Goal: Task Accomplishment & Management: Complete application form

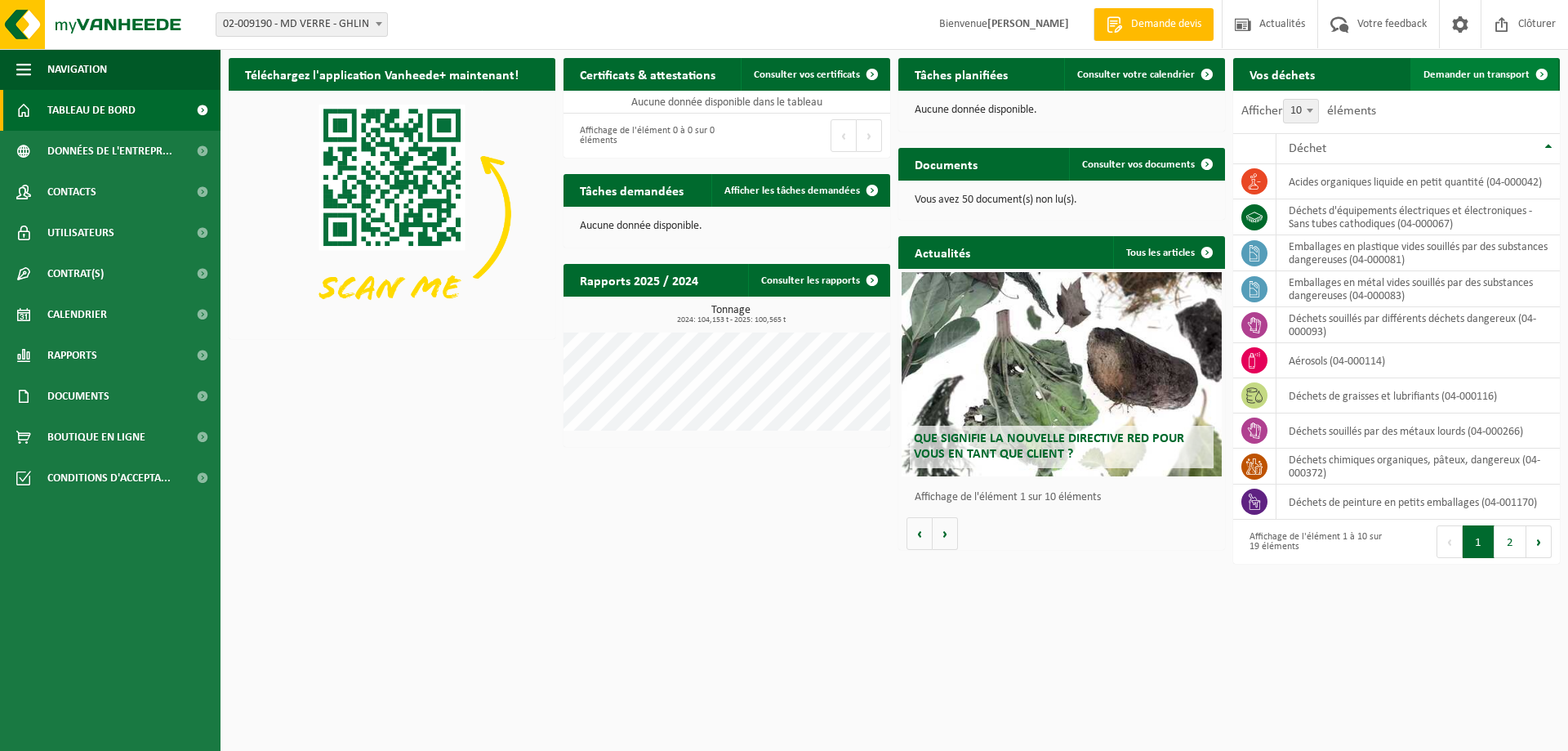
click at [1512, 75] on span "Demander un transport" at bounding box center [1477, 75] width 107 height 11
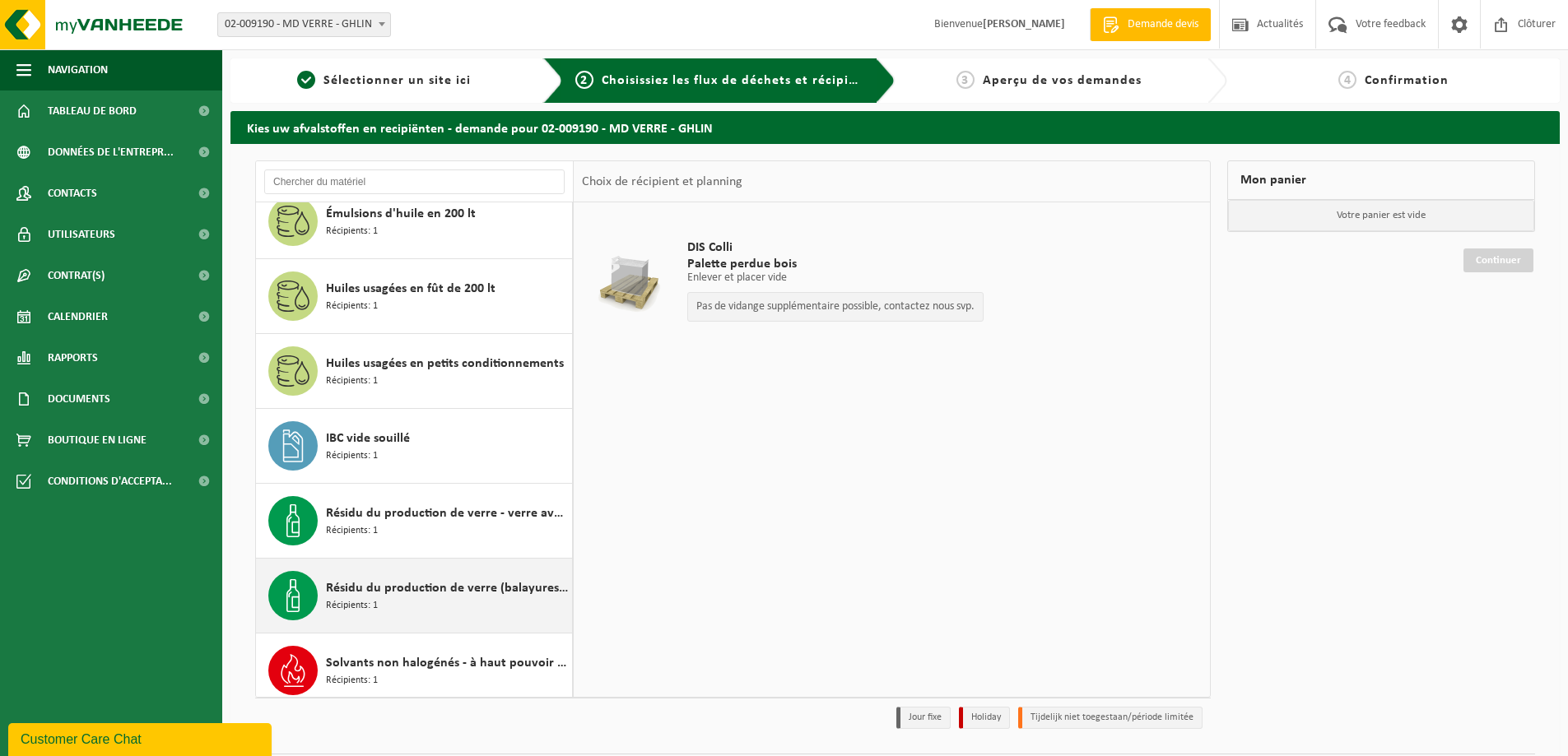
scroll to position [927, 0]
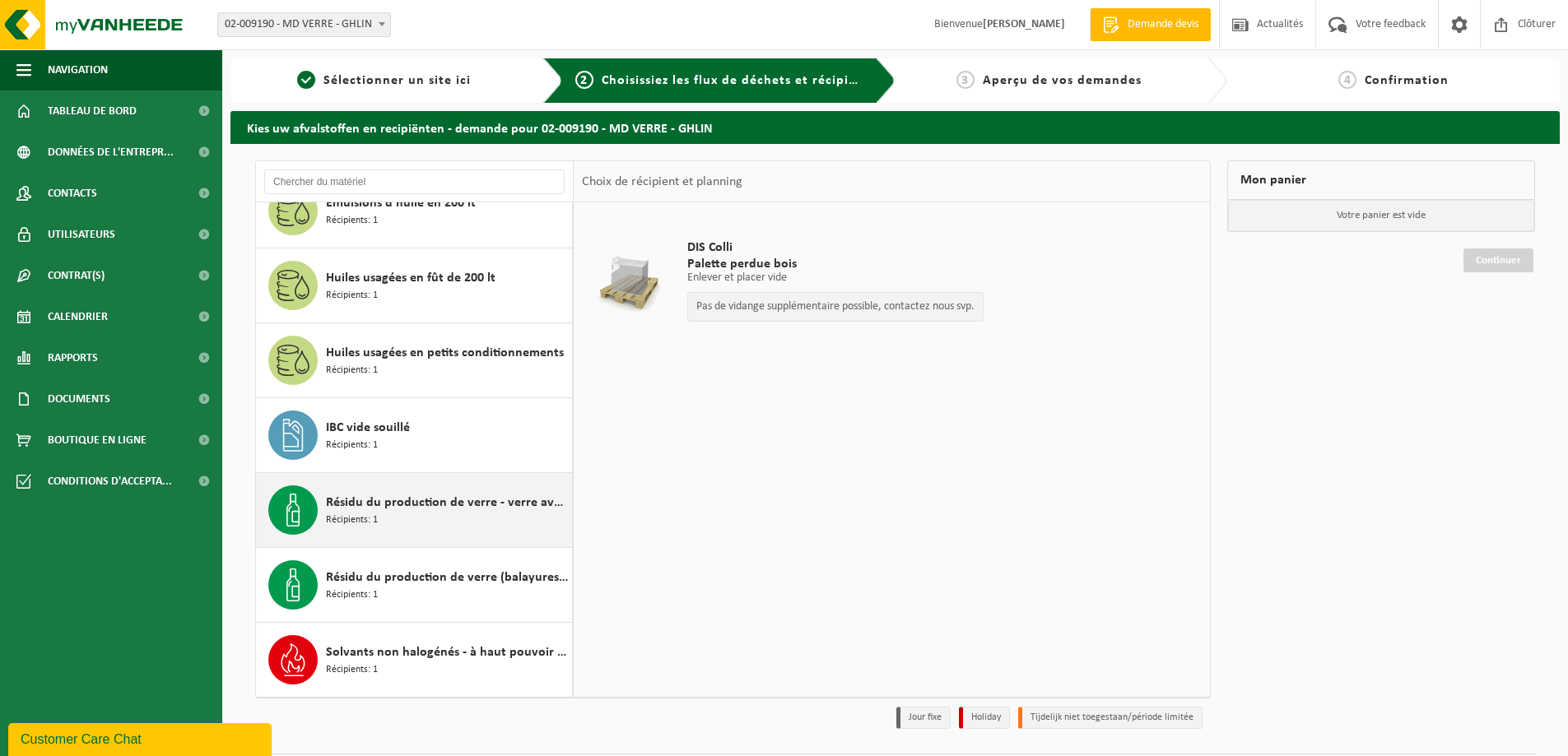
click at [436, 511] on span "Résidu du production de verre - verre avec fraction sableuse" at bounding box center [446, 503] width 242 height 20
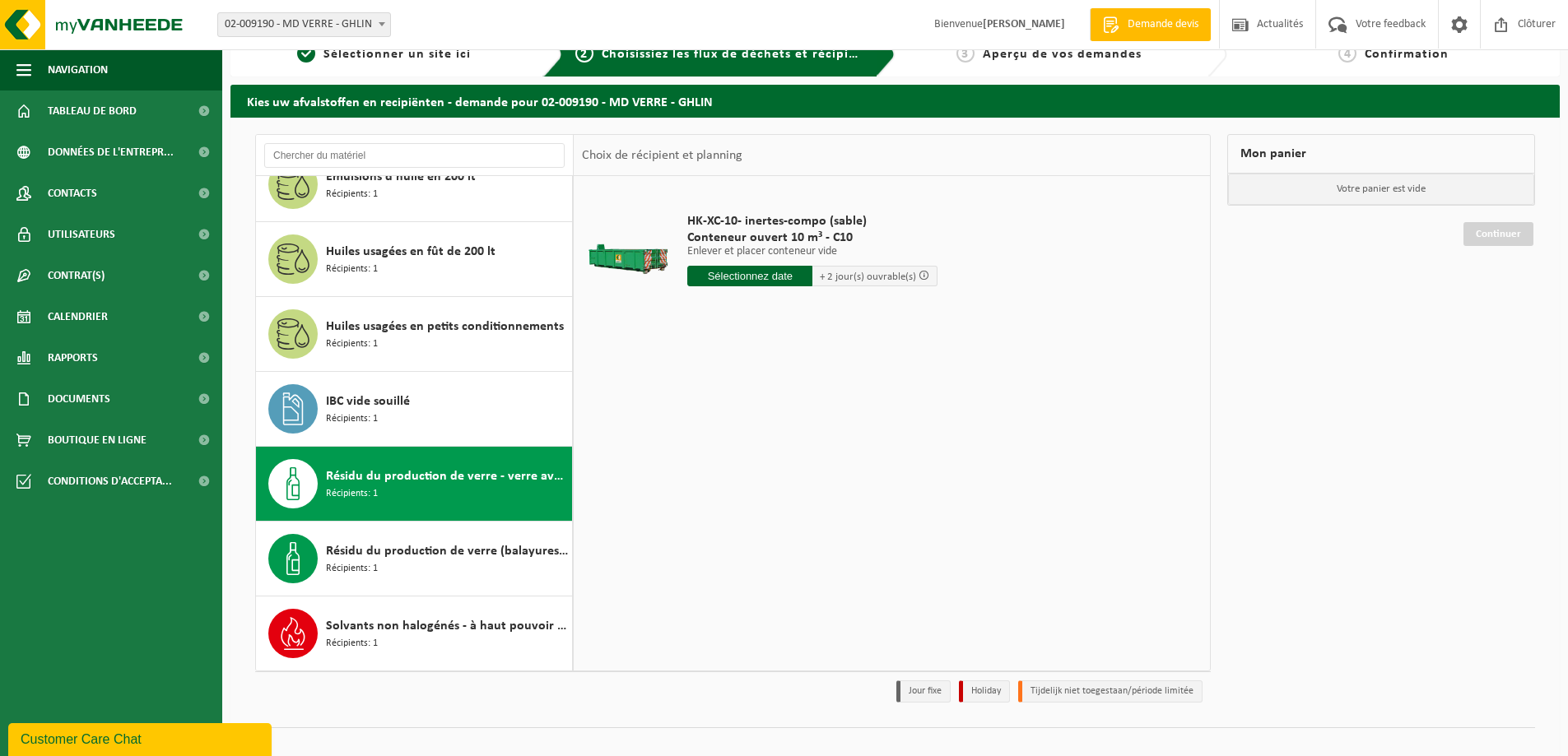
scroll to position [48, 0]
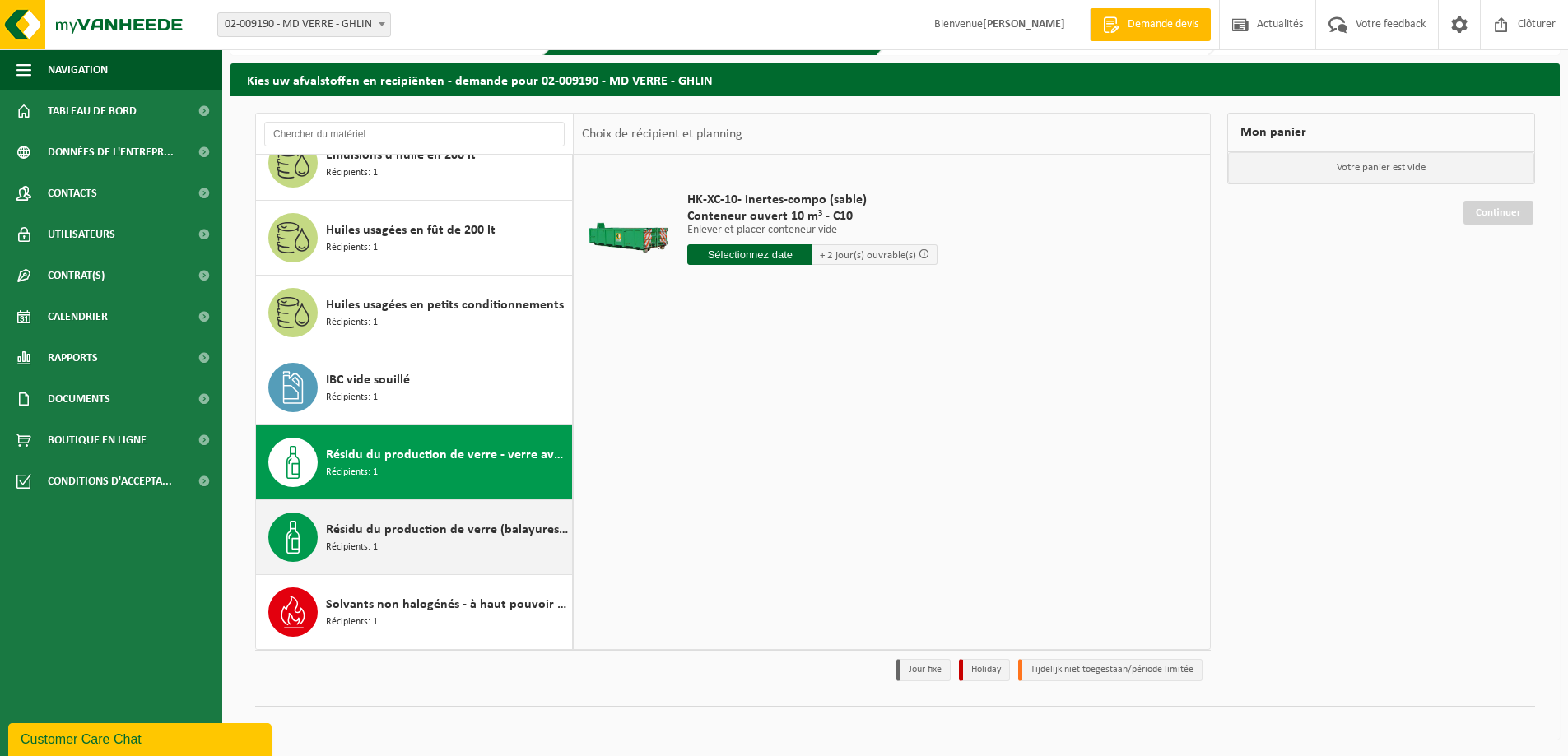
click at [455, 542] on div "Résidu du production de verre (balayures) - matériau sableux contenant u Récipi…" at bounding box center [446, 537] width 242 height 50
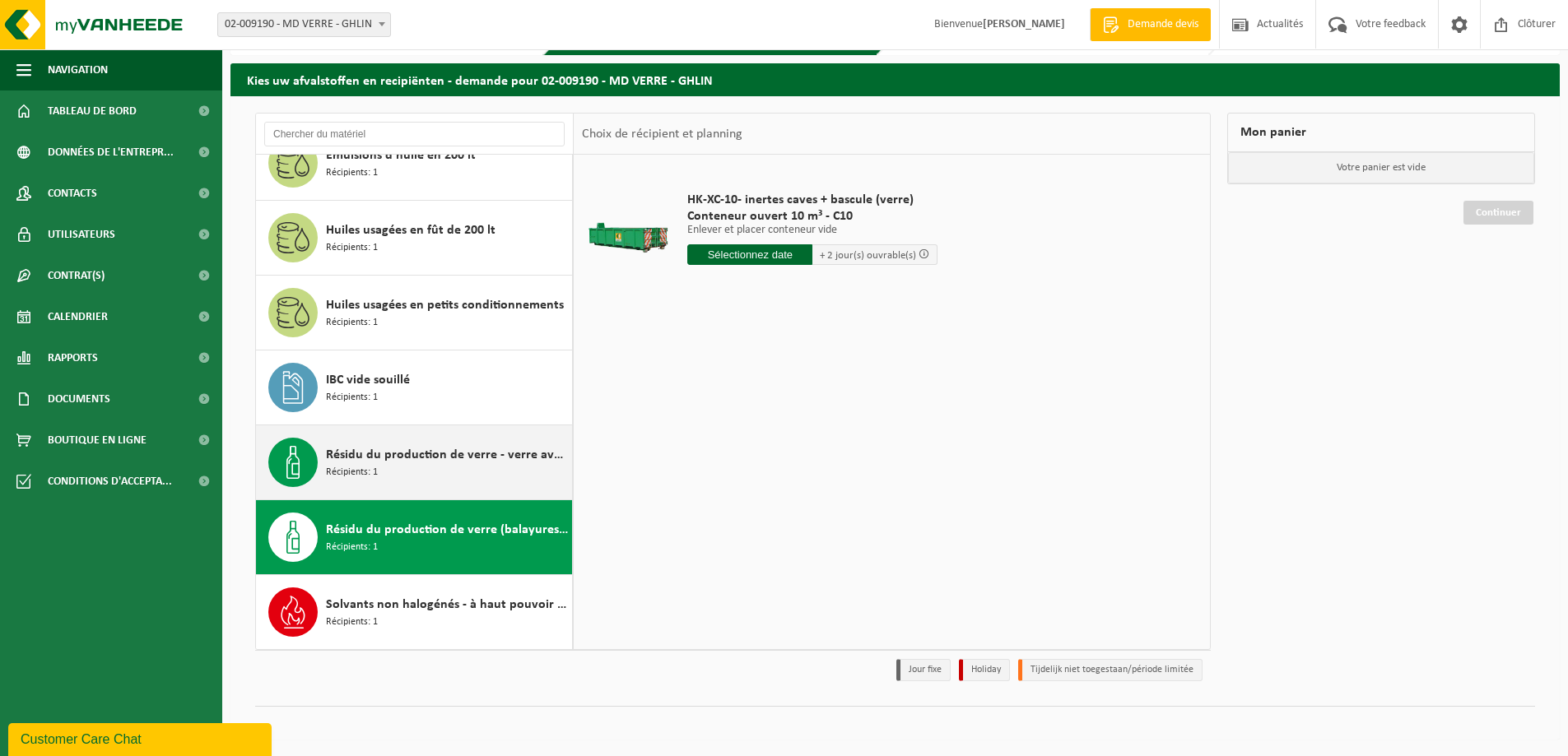
click at [455, 474] on div "Résidu du production de verre - verre avec fraction sableuse Récipients: 1" at bounding box center [446, 462] width 242 height 50
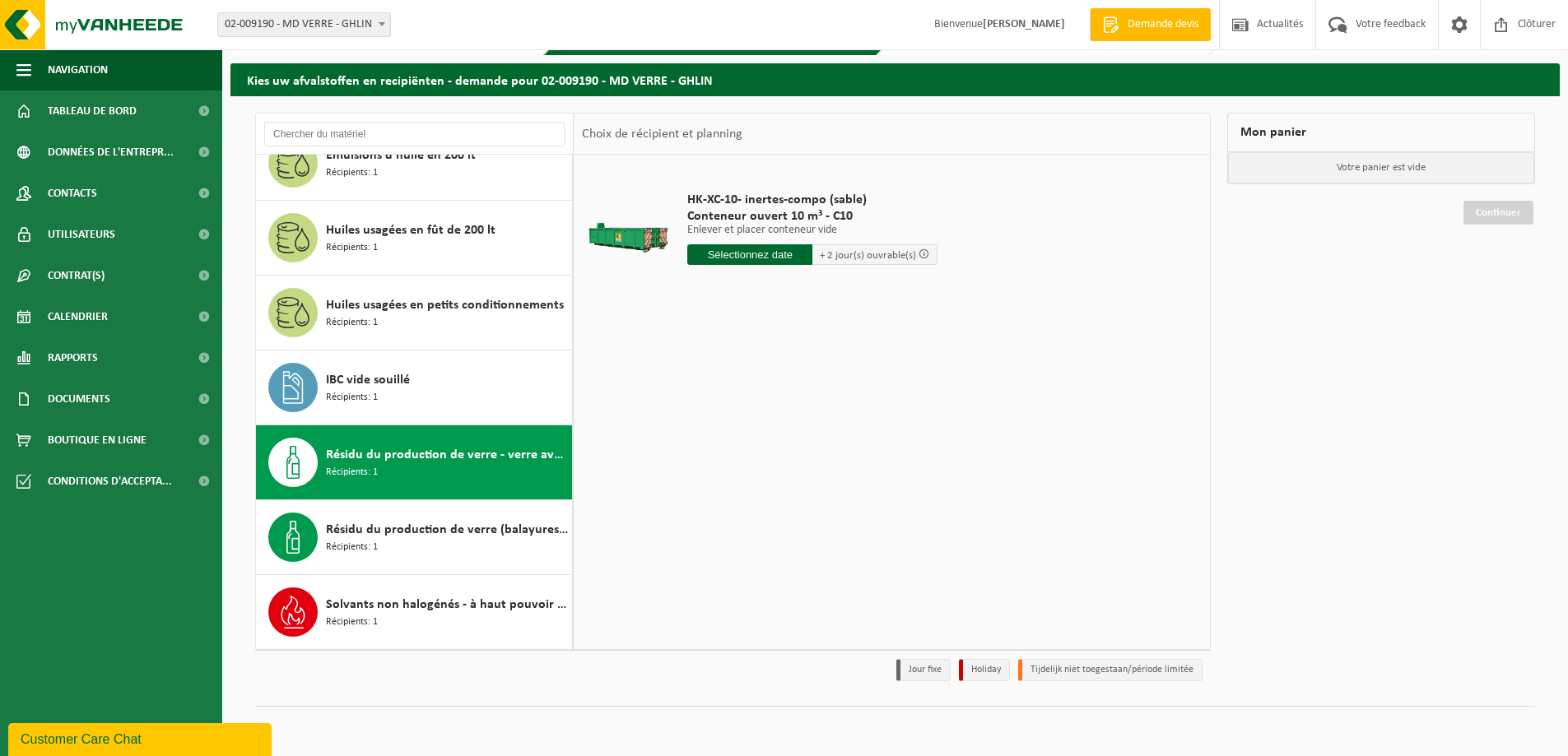
click at [778, 254] on input "text" at bounding box center [749, 254] width 125 height 21
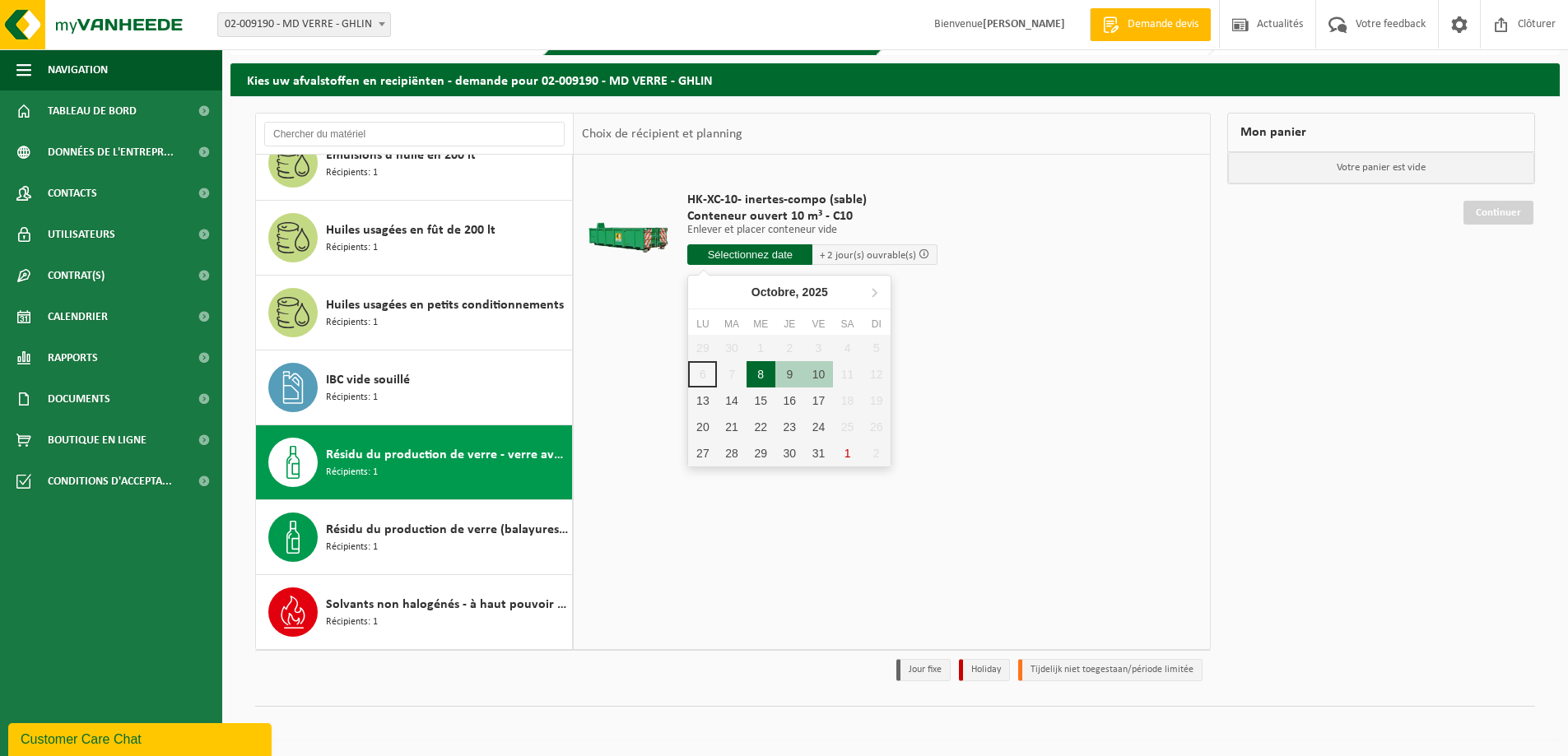
click at [765, 376] on div "8" at bounding box center [761, 374] width 29 height 26
type input "à partir de 2025-10-08"
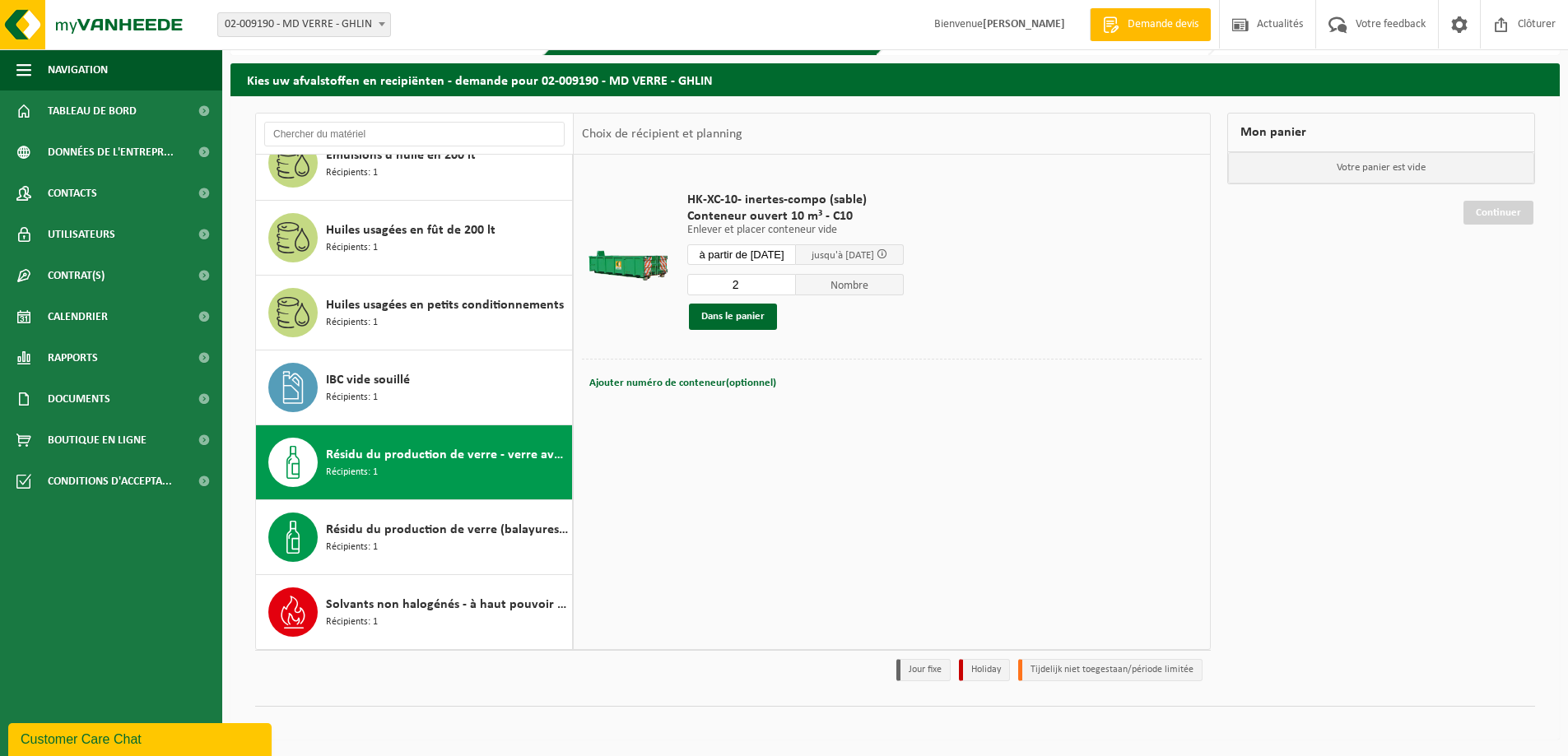
click at [795, 279] on input "2" at bounding box center [741, 285] width 108 height 22
click at [795, 281] on input "3" at bounding box center [741, 285] width 108 height 22
type input "2"
click at [795, 289] on input "2" at bounding box center [741, 285] width 108 height 22
click at [761, 320] on button "Dans le panier" at bounding box center [733, 316] width 88 height 26
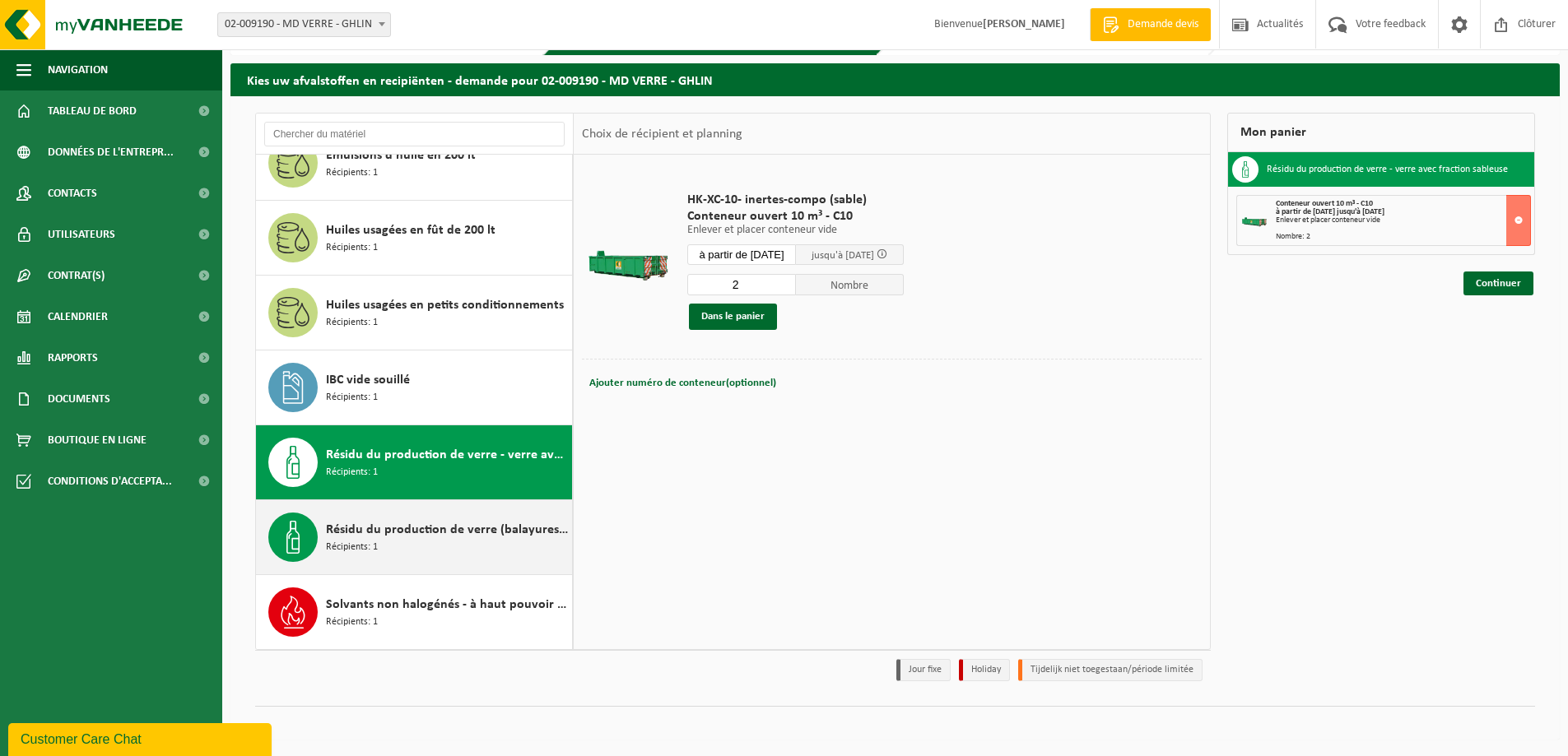
click at [463, 529] on span "Résidu du production de verre (balayures) - matériau sableux contenant u" at bounding box center [446, 530] width 242 height 20
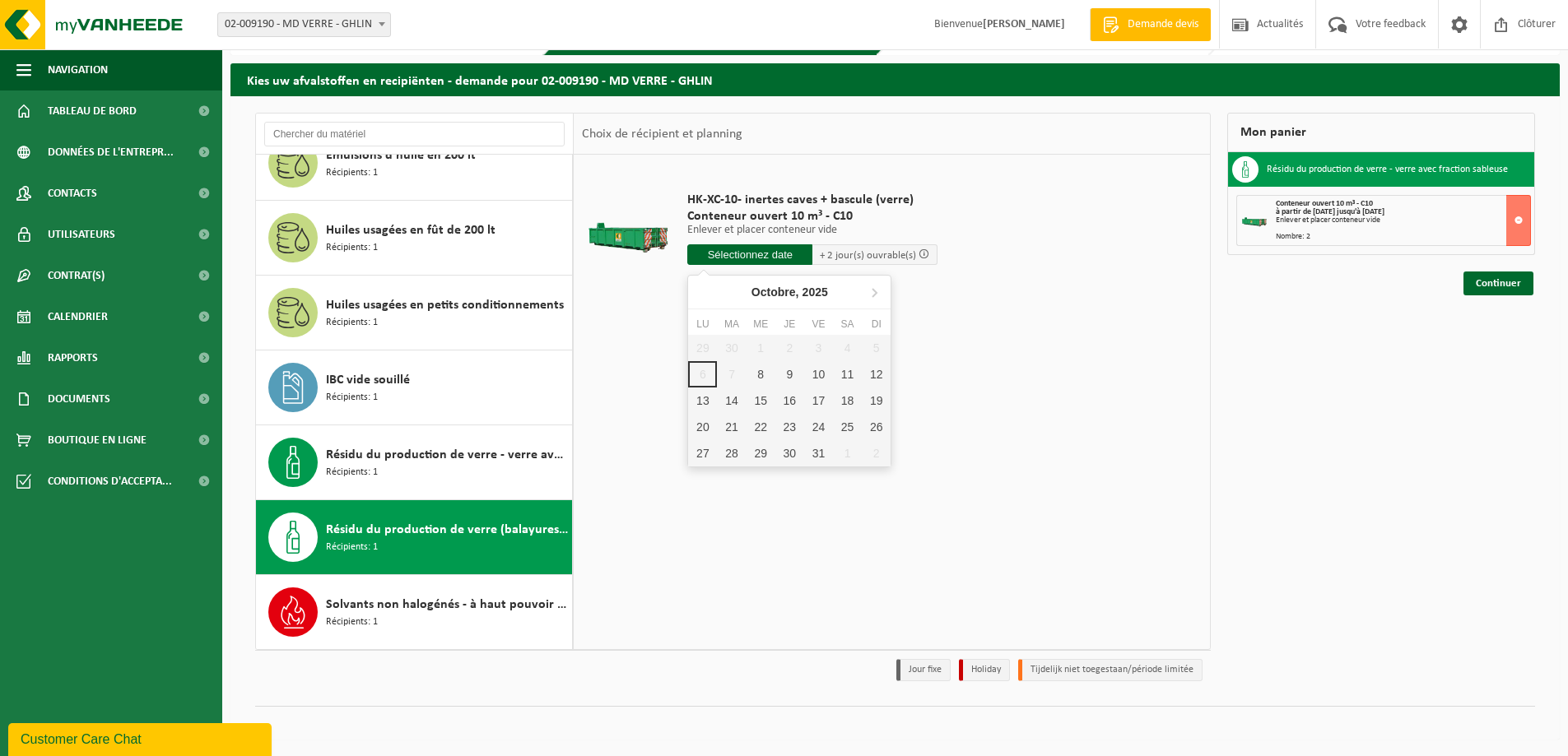
click at [737, 249] on input "text" at bounding box center [749, 254] width 125 height 21
click at [762, 366] on div "8" at bounding box center [761, 374] width 29 height 26
type input "à partir de 2025-10-08"
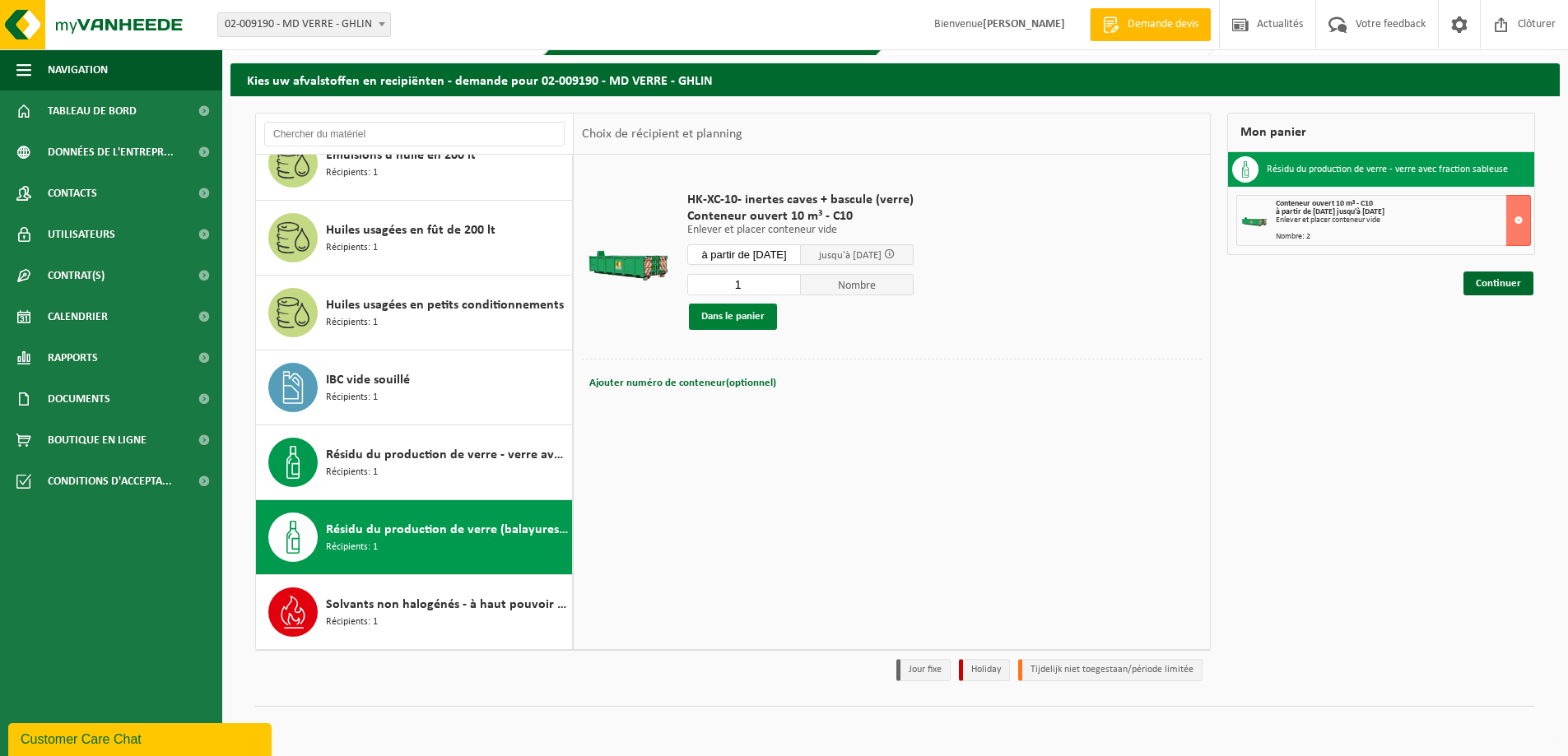
click at [762, 324] on button "Dans le panier" at bounding box center [733, 316] width 88 height 26
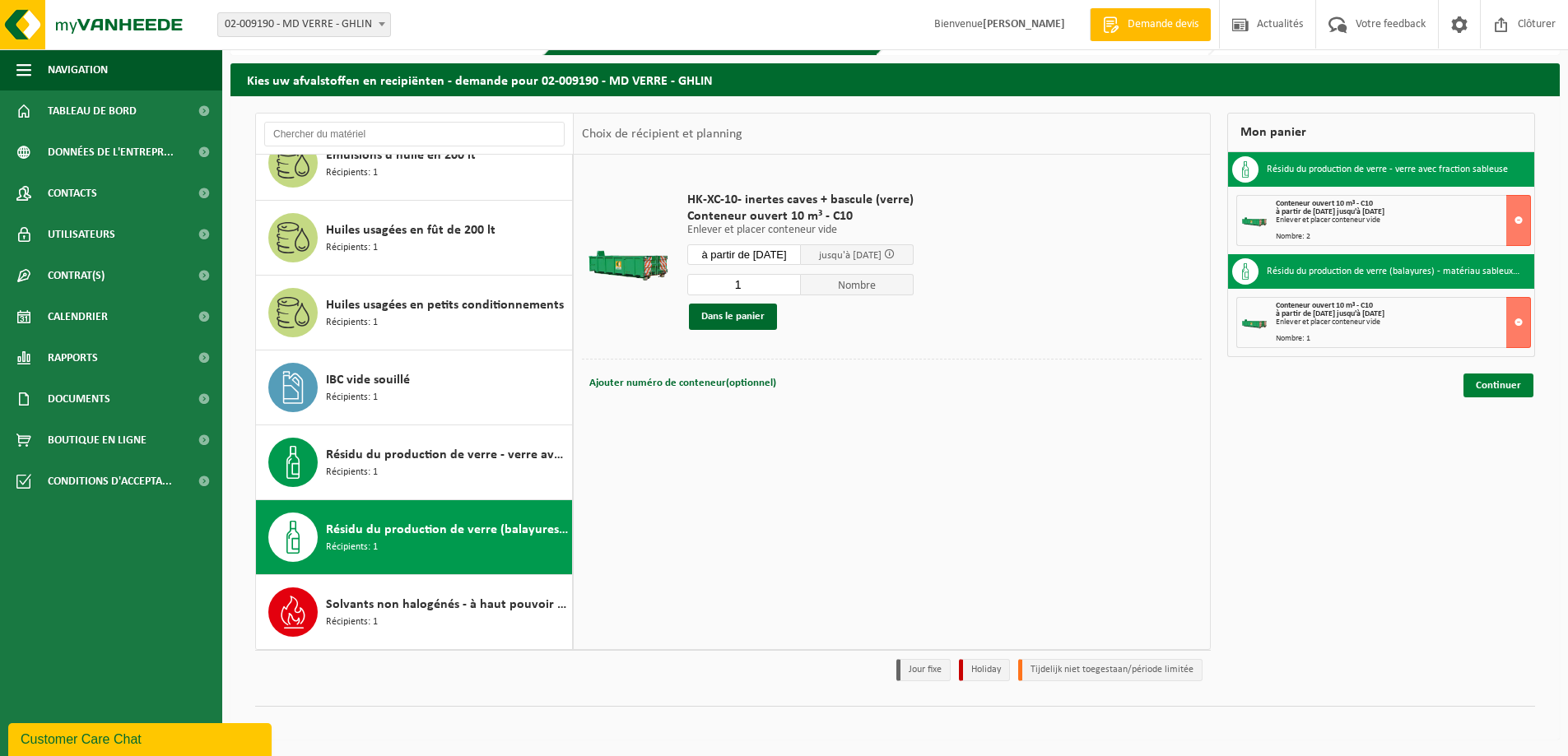
click at [1519, 394] on link "Continuer" at bounding box center [1499, 385] width 70 height 23
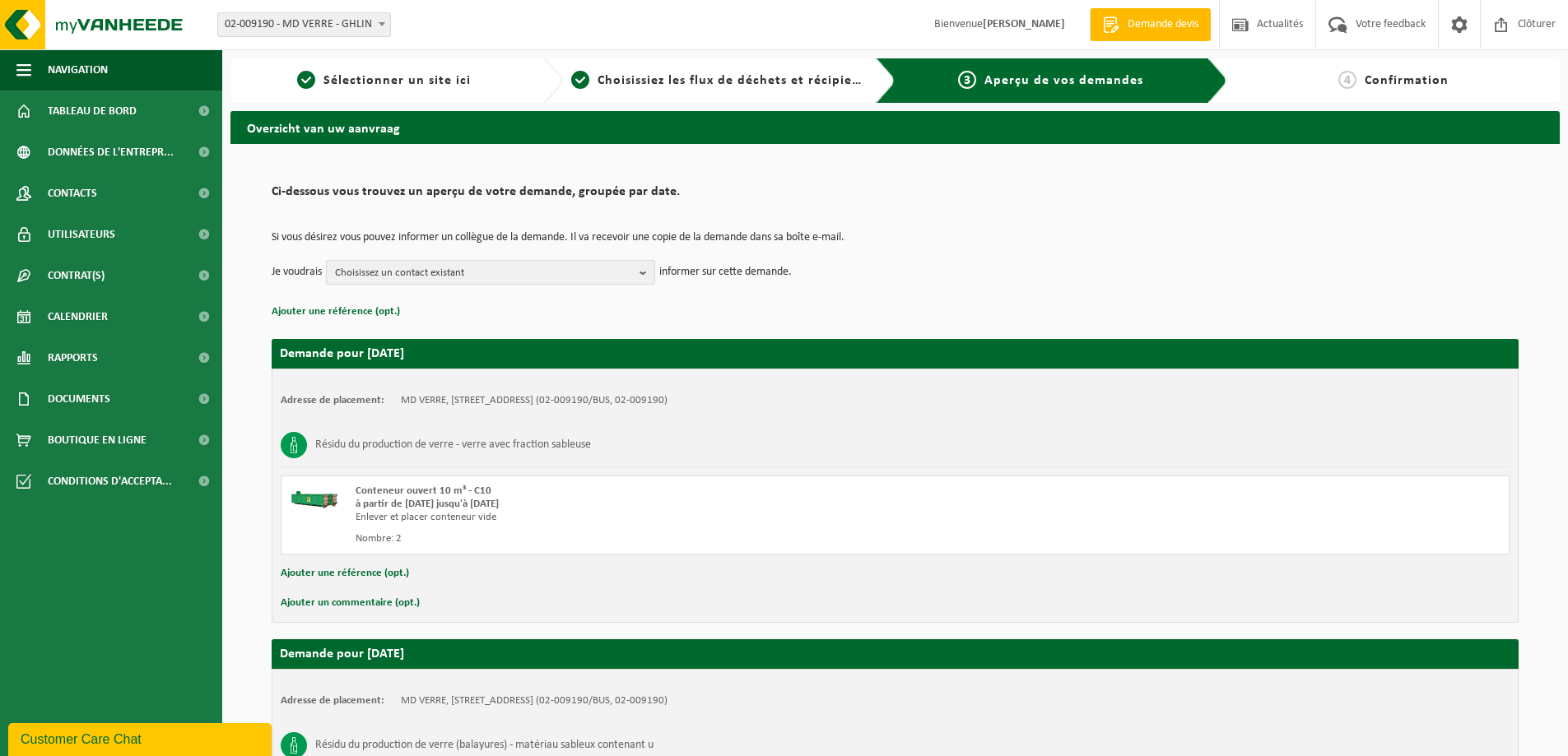
click at [646, 277] on b "button" at bounding box center [646, 272] width 14 height 23
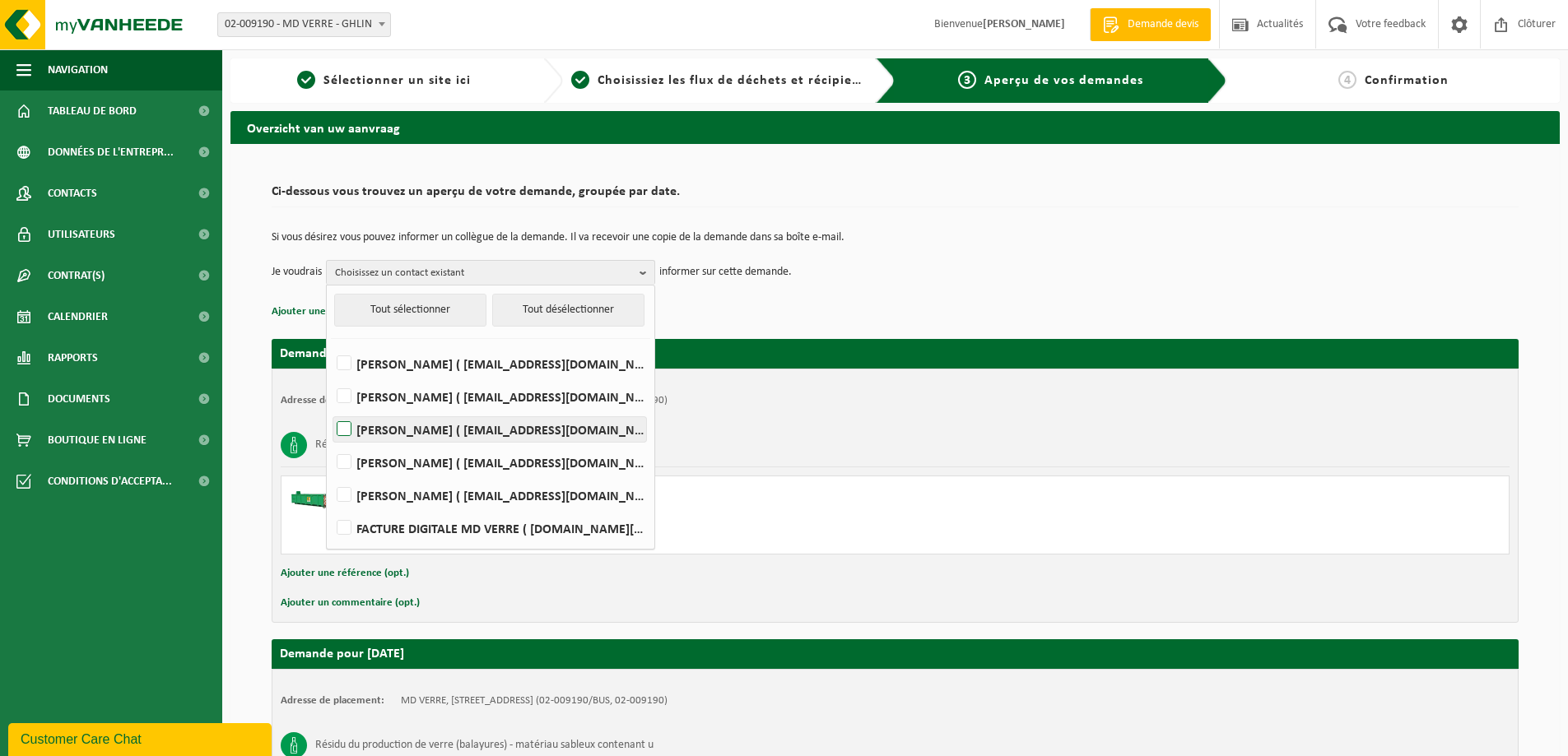
click at [523, 423] on label "Rudi Decamps ( dru@saverglass.com )" at bounding box center [490, 429] width 313 height 24
click at [331, 409] on input "Rudi Decamps ( dru@saverglass.com )" at bounding box center [330, 408] width 1 height 1
checkbox input "true"
click at [500, 394] on label "Jérémy Dauby ( daj@saverglass.com )" at bounding box center [490, 396] width 313 height 24
click at [331, 376] on input "Jérémy Dauby ( daj@saverglass.com )" at bounding box center [330, 375] width 1 height 1
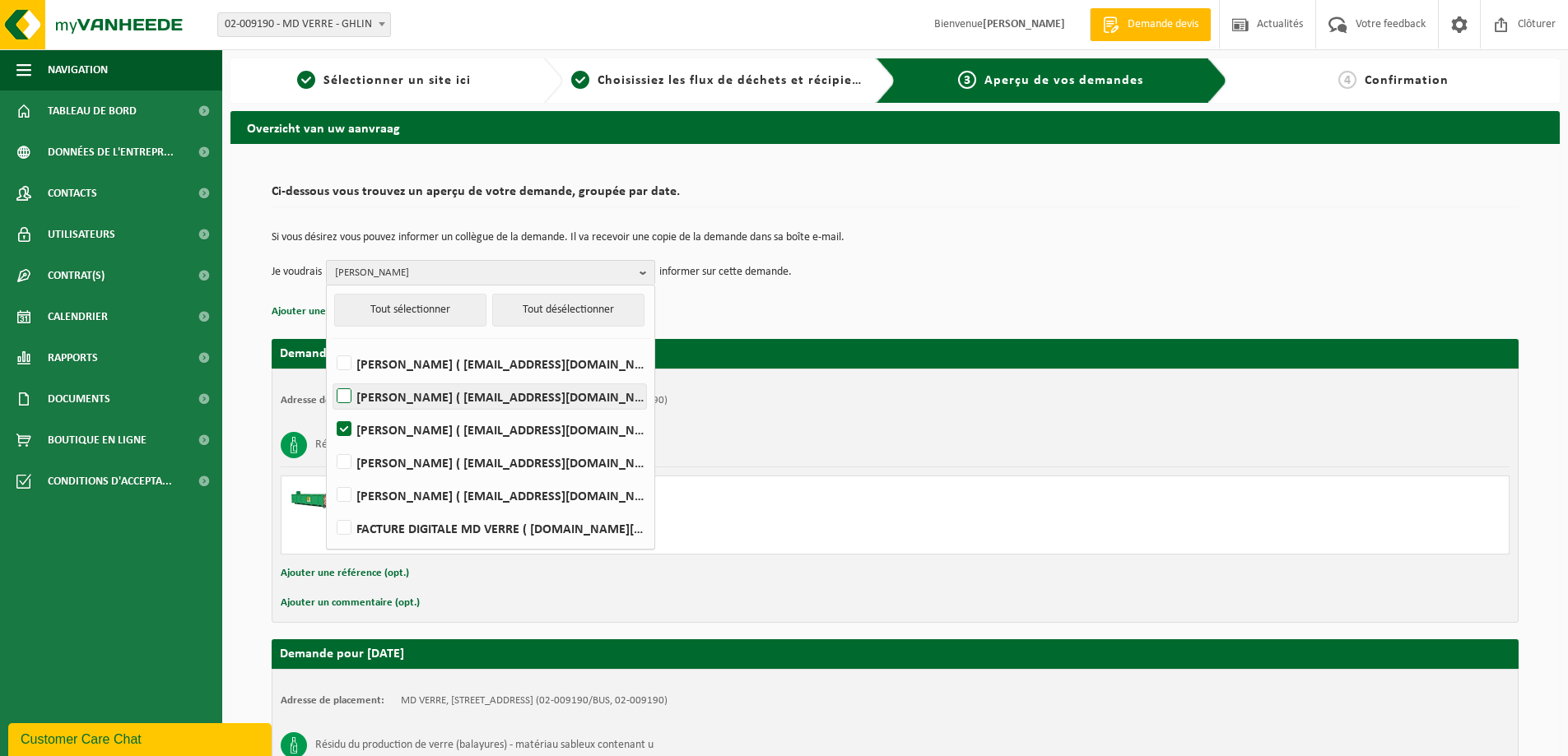
checkbox input "true"
click at [494, 461] on label "Pierre Descamps ( pdc@saverglass.com )" at bounding box center [490, 461] width 313 height 24
click at [331, 442] on input "Pierre Descamps ( pdc@saverglass.com )" at bounding box center [330, 441] width 1 height 1
click at [494, 461] on label "Pierre Descamps ( pdc@saverglass.com )" at bounding box center [490, 461] width 313 height 24
click at [331, 442] on input "Pierre Descamps ( pdc@saverglass.com )" at bounding box center [330, 441] width 1 height 1
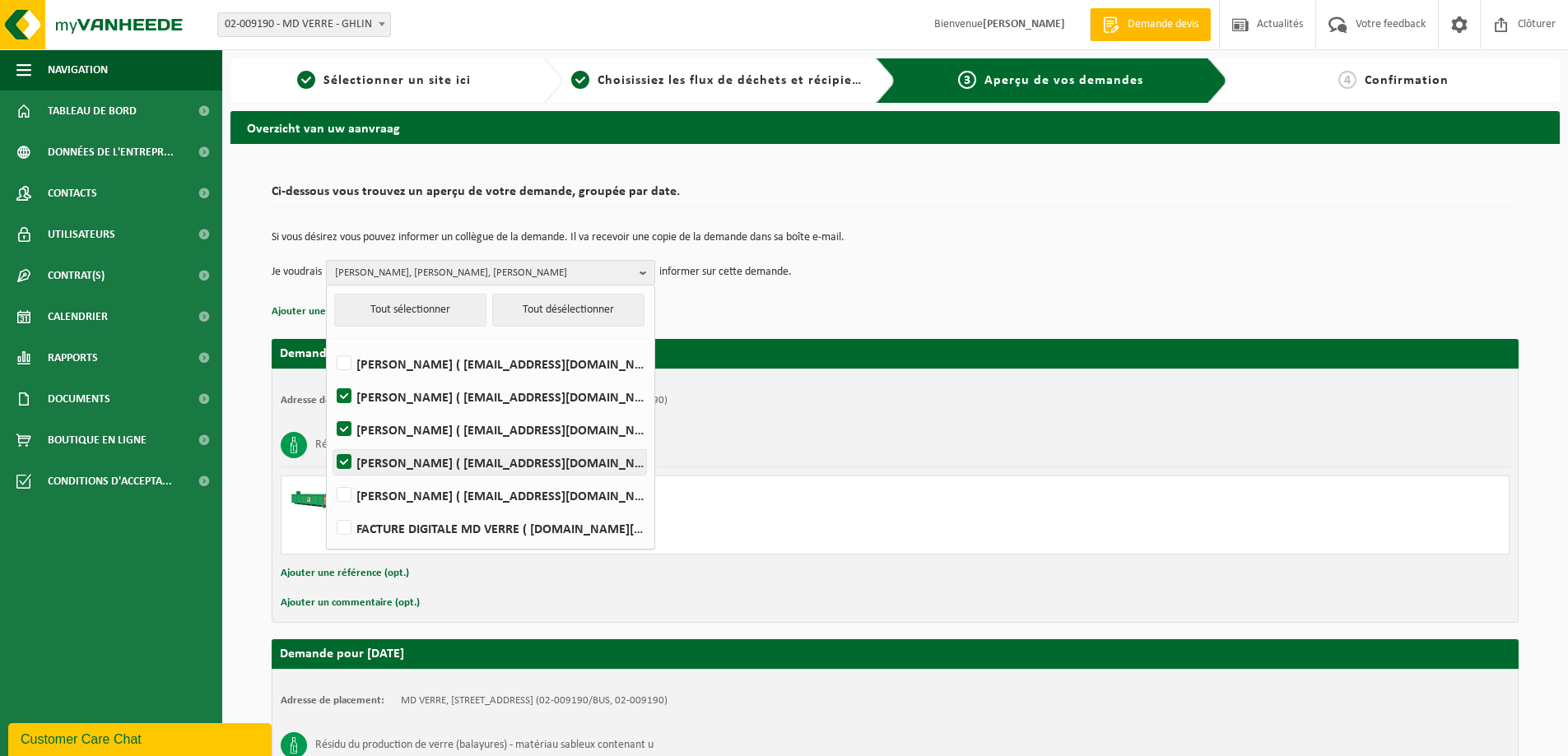
checkbox input "false"
click at [494, 527] on label "FACTURE DIGITALE MD VERRE ( ghlin.financial@saverglass.com )" at bounding box center [490, 527] width 313 height 24
click at [331, 507] on input "FACTURE DIGITALE MD VERRE ( ghlin.financial@saverglass.com )" at bounding box center [330, 506] width 1 height 1
checkbox input "true"
click at [494, 499] on label "Salvatore Galluzzo ( gos@saverglass.com )" at bounding box center [490, 495] width 313 height 24
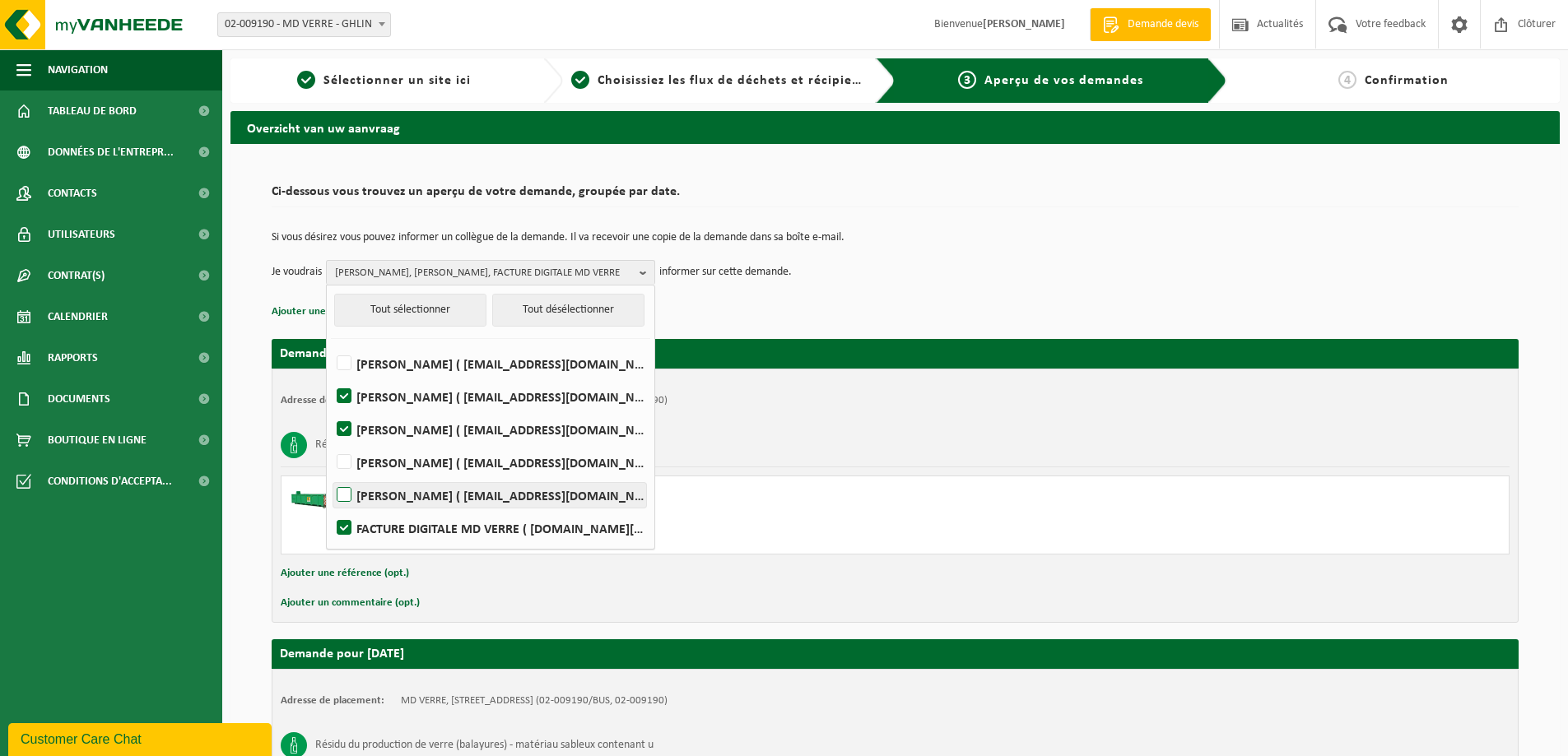
click at [331, 475] on input "Salvatore Galluzzo ( gos@saverglass.com )" at bounding box center [330, 474] width 1 height 1
checkbox input "true"
click at [800, 295] on div "Si vous désirez vous pouvez informer un collègue de la demande. Il va recevoir …" at bounding box center [894, 258] width 1247 height 86
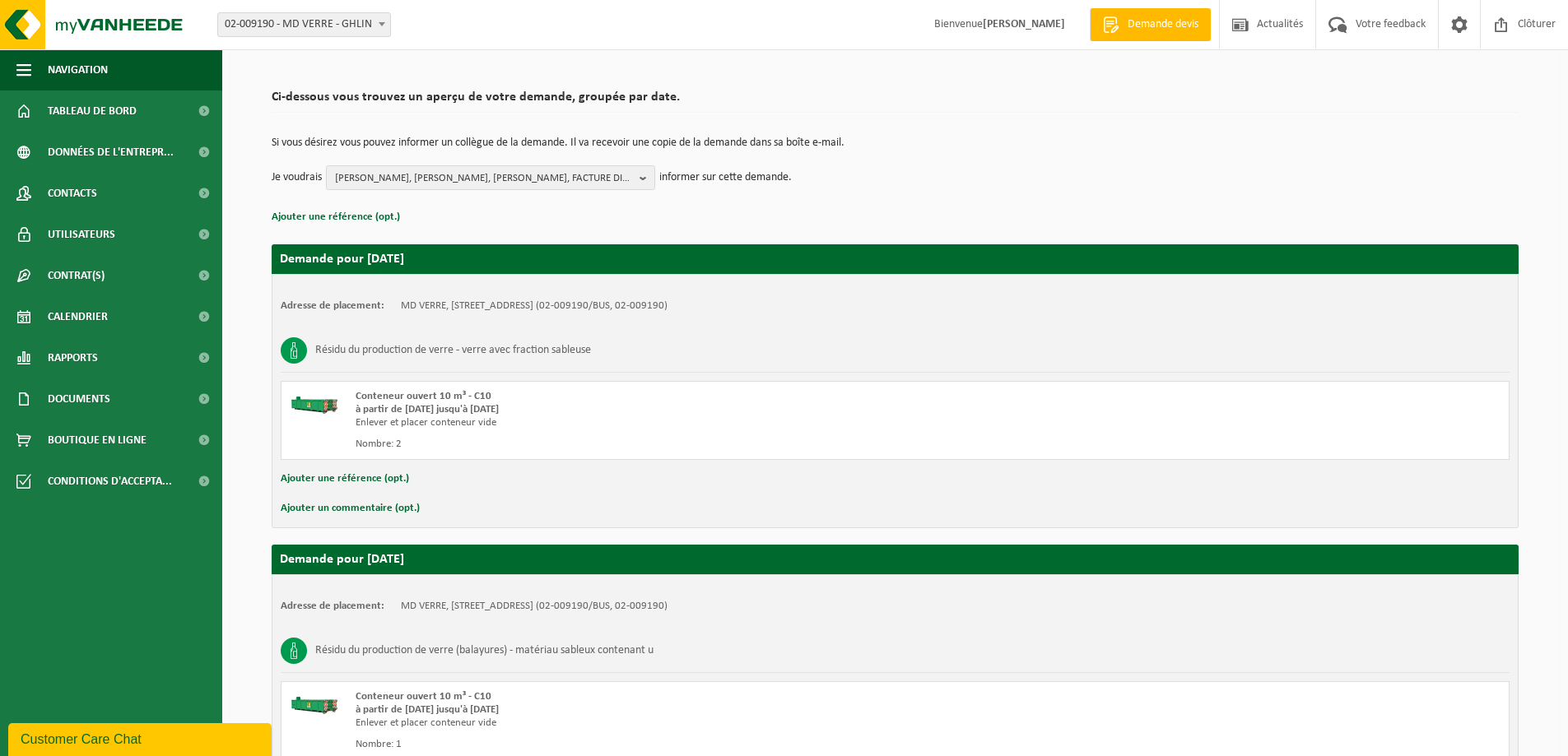
scroll to position [250, 0]
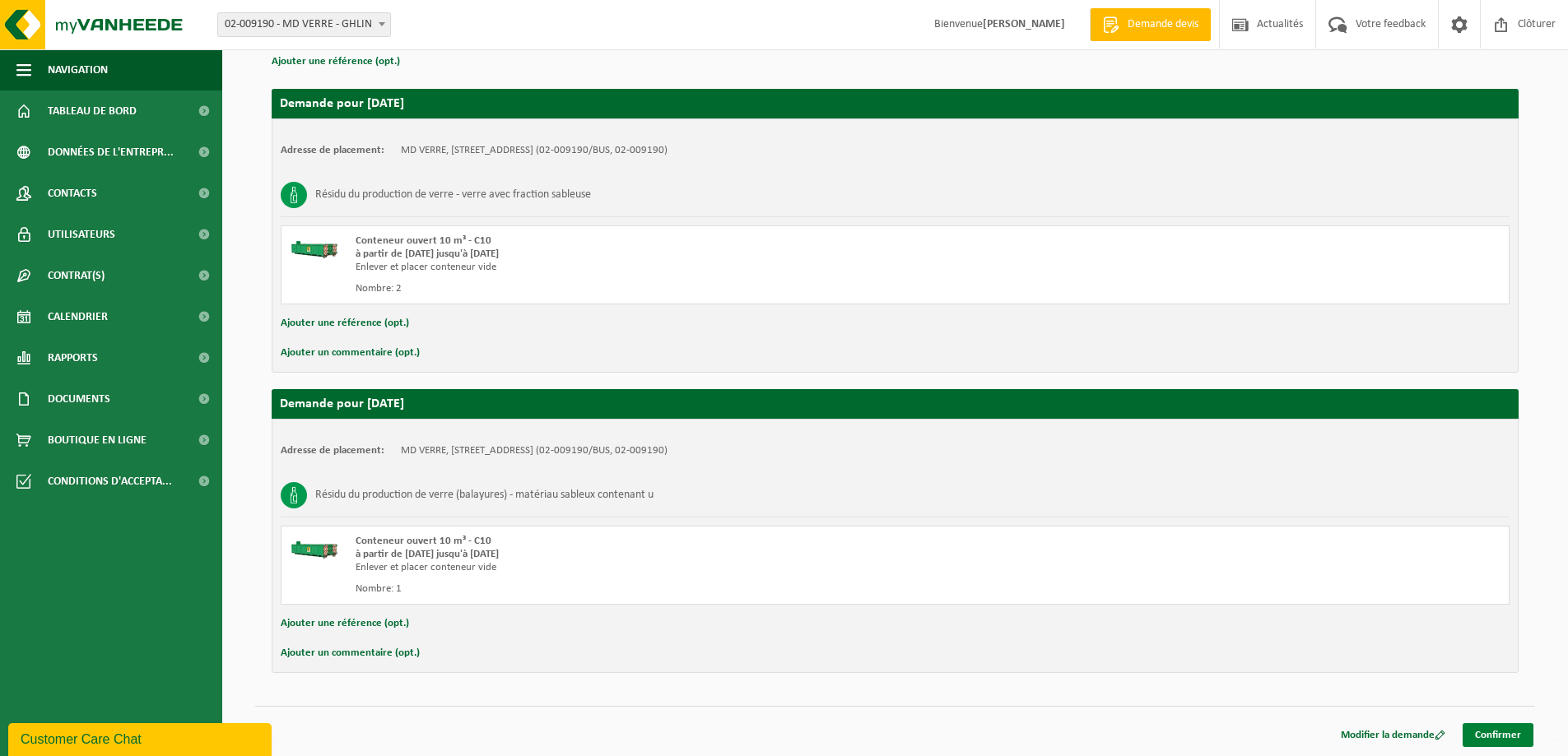
click at [1528, 727] on link "Confirmer" at bounding box center [1498, 734] width 70 height 23
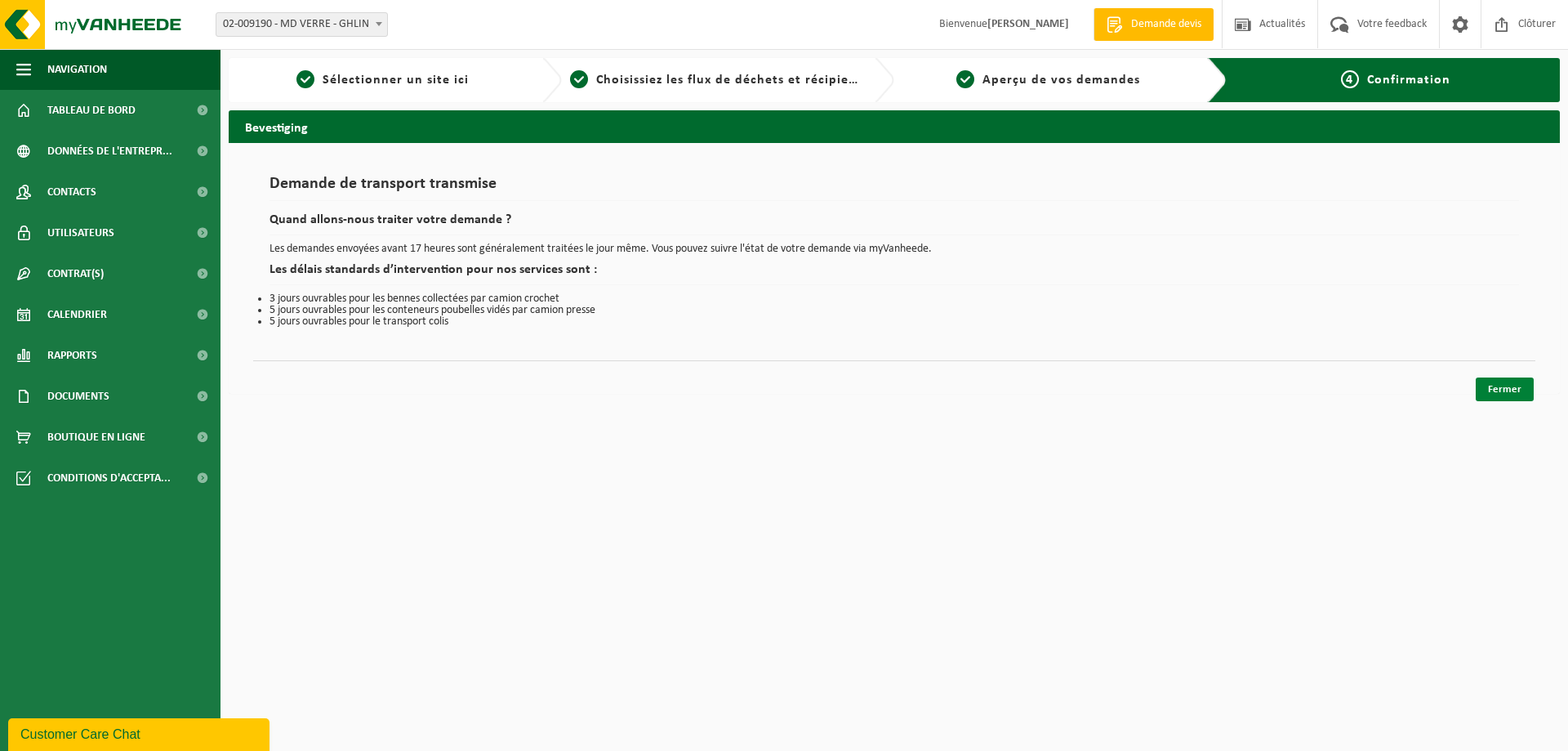
click at [1496, 388] on link "Fermer" at bounding box center [1504, 389] width 58 height 23
